Goal: Transaction & Acquisition: Purchase product/service

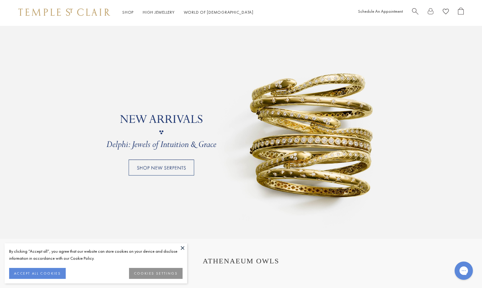
scroll to position [489, 0]
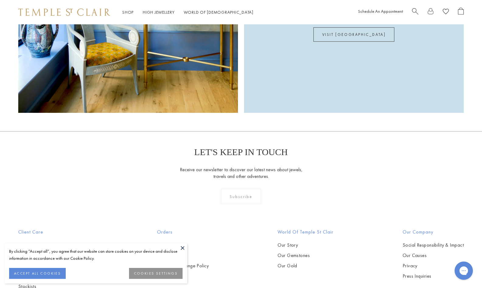
click at [321, 107] on div "VISIT OUR FLAGSHIP [DATE] to [DATE]: 11am – 6pm [DATE]: 12pm – 5pm [STREET_ADDR…" at bounding box center [354, 3] width 220 height 220
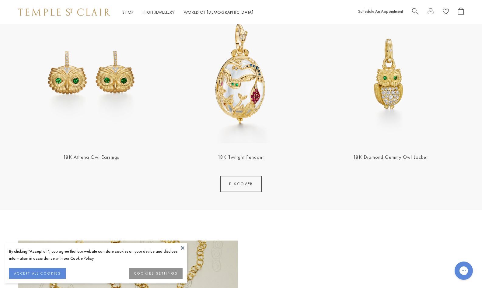
scroll to position [762, 0]
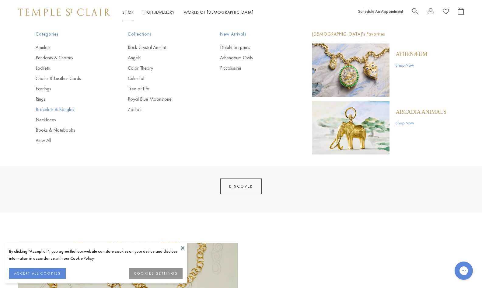
click at [64, 111] on link "Bracelets & Bangles" at bounding box center [70, 109] width 68 height 7
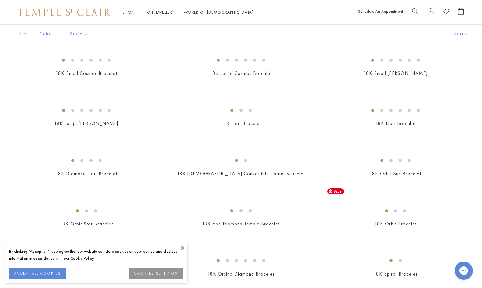
scroll to position [97, 0]
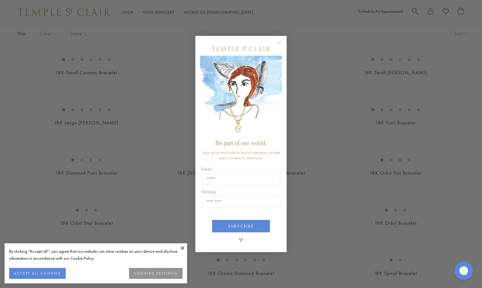
click at [321, 204] on div "Close dialog Be part of our world. Sign up for exclusive collection previews, p…" at bounding box center [241, 144] width 482 height 288
click at [278, 41] on circle "Close dialog" at bounding box center [279, 42] width 7 height 7
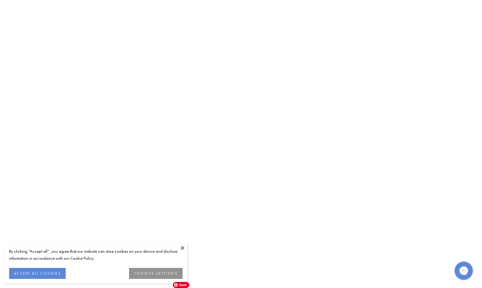
scroll to position [1511, 0]
click at [0, 0] on img at bounding box center [0, 0] width 0 height 0
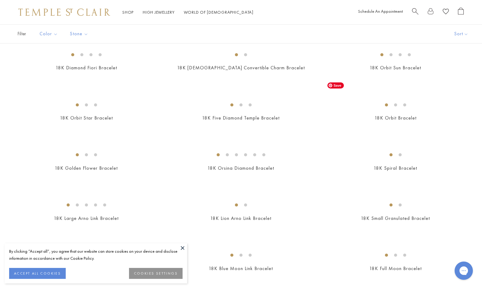
scroll to position [216, 0]
